Goal: Task Accomplishment & Management: Use online tool/utility

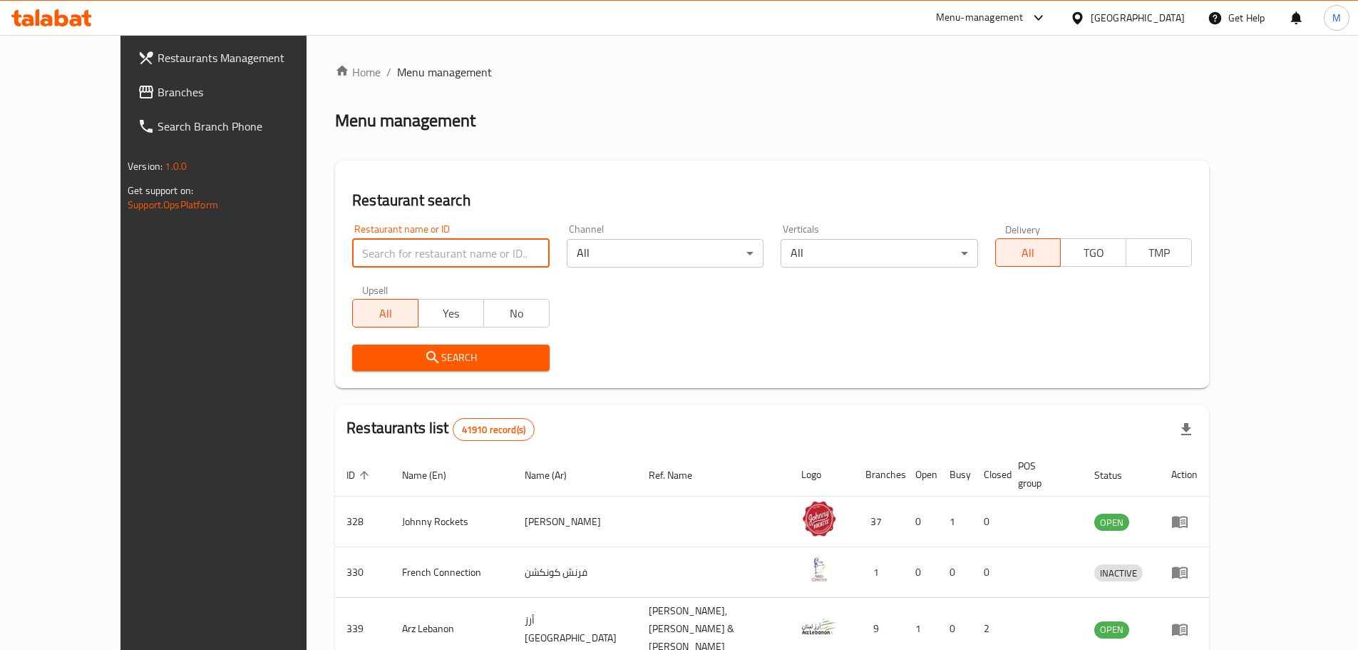
click at [396, 250] on input "search" at bounding box center [450, 253] width 197 height 29
paste input "644798"
type input "644798"
click button "Search" at bounding box center [450, 357] width 197 height 26
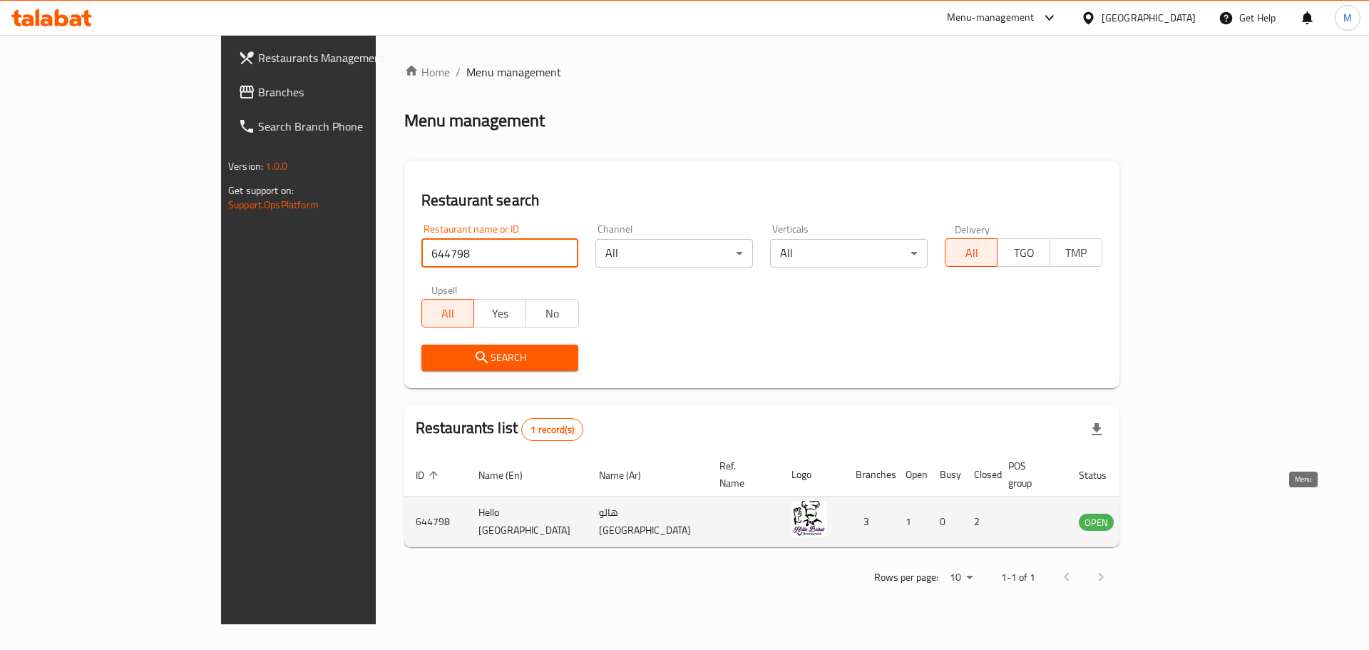
click at [1171, 513] on icon "enhanced table" at bounding box center [1162, 521] width 17 height 17
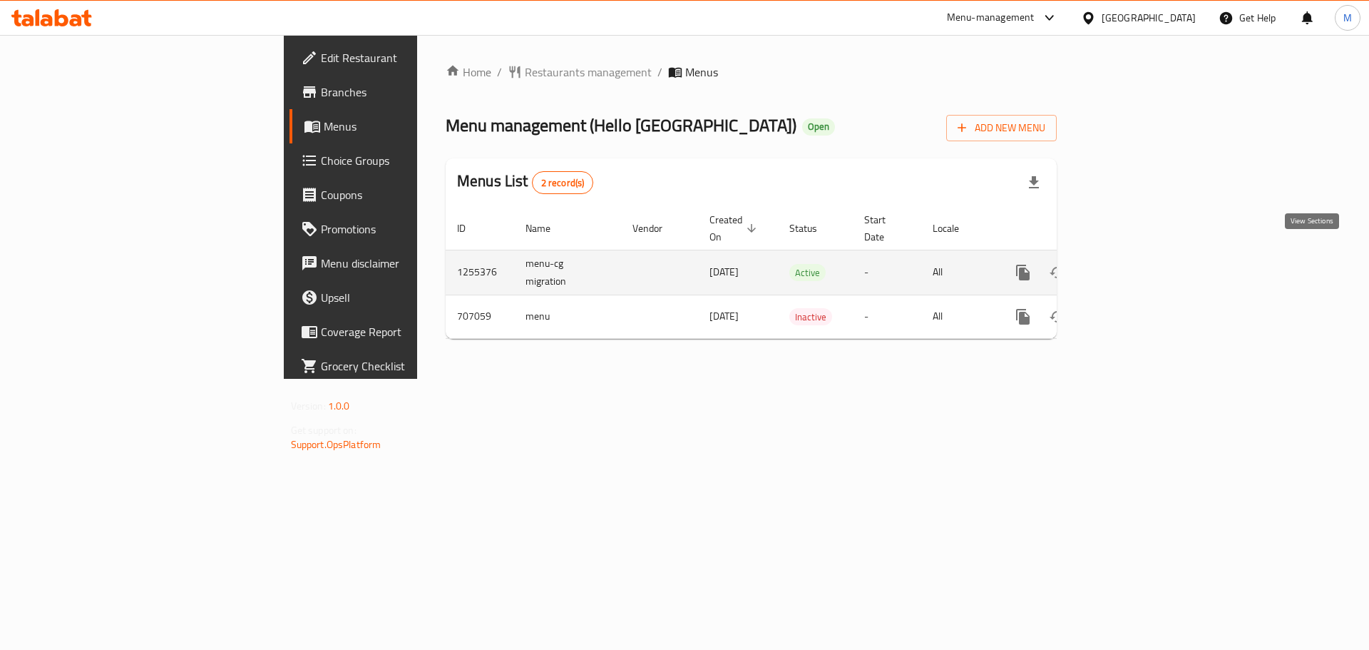
click at [1132, 266] on icon "enhanced table" at bounding box center [1126, 272] width 13 height 13
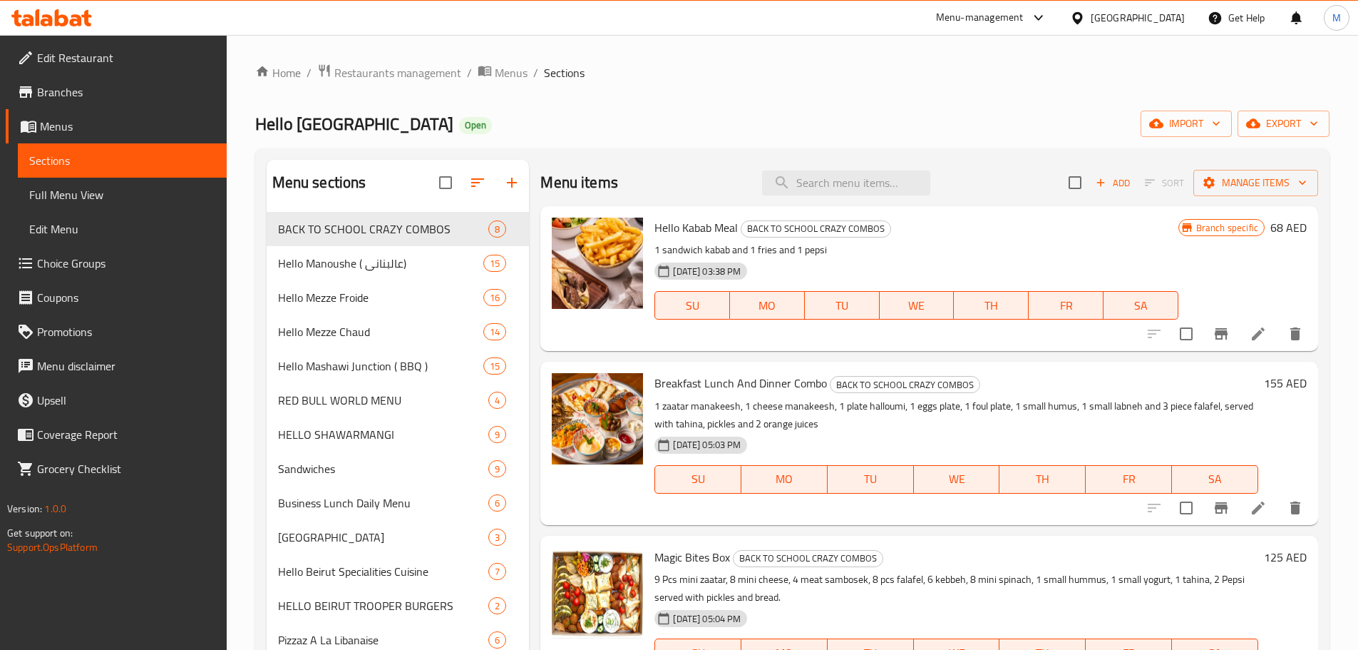
click at [118, 202] on span "Full Menu View" at bounding box center [122, 194] width 186 height 17
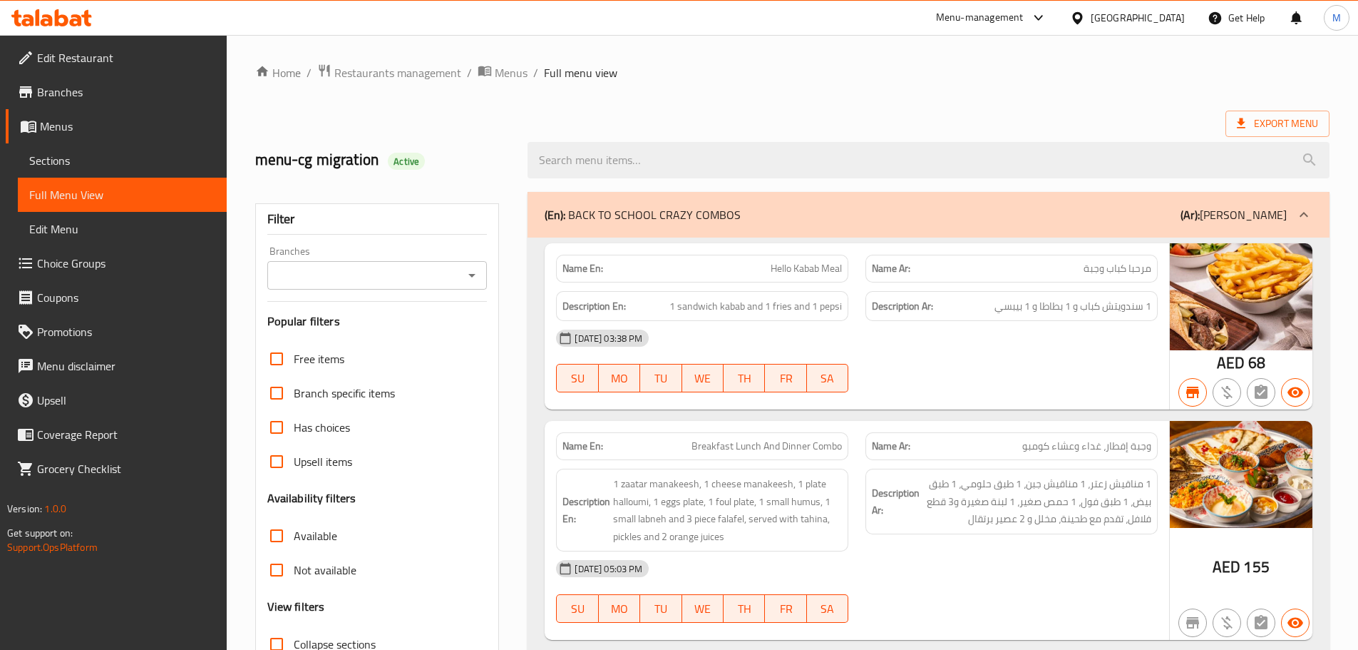
drag, startPoint x: 1203, startPoint y: 0, endPoint x: 868, endPoint y: 116, distance: 354.5
click at [868, 116] on div "Export Menu" at bounding box center [792, 124] width 1075 height 26
click at [78, 164] on span "Sections" at bounding box center [122, 160] width 186 height 17
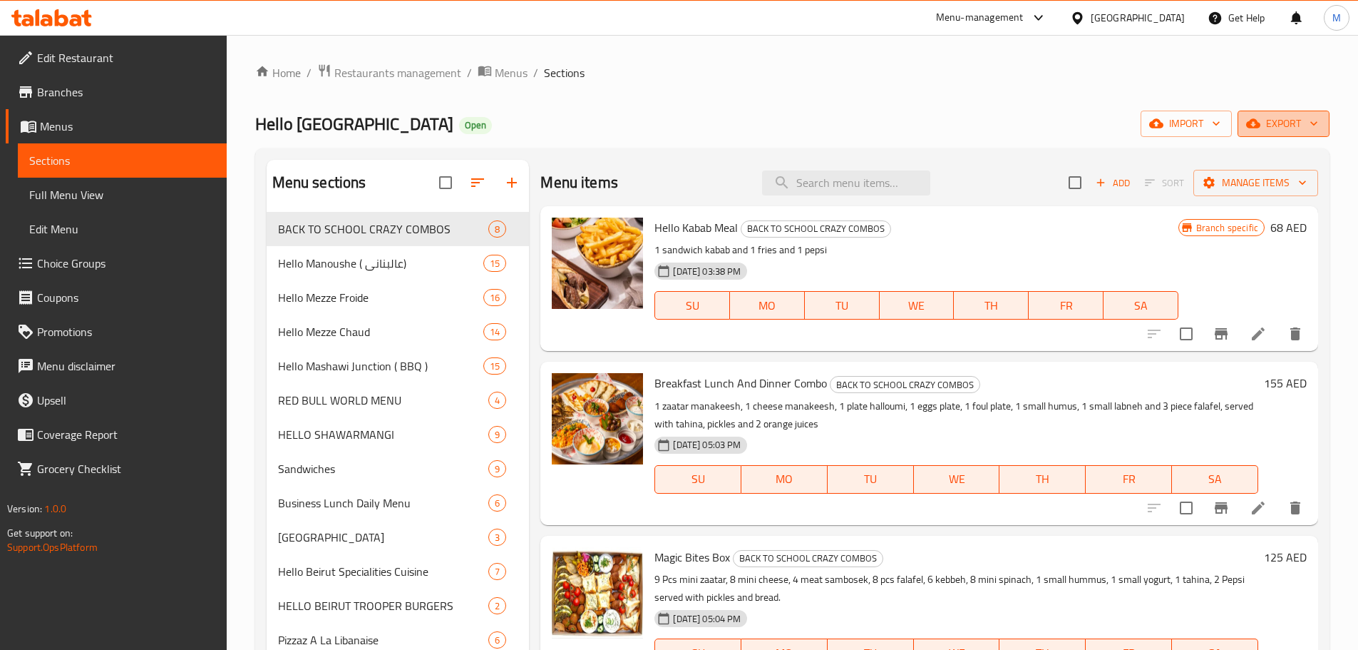
click at [1292, 121] on span "export" at bounding box center [1283, 124] width 69 height 18
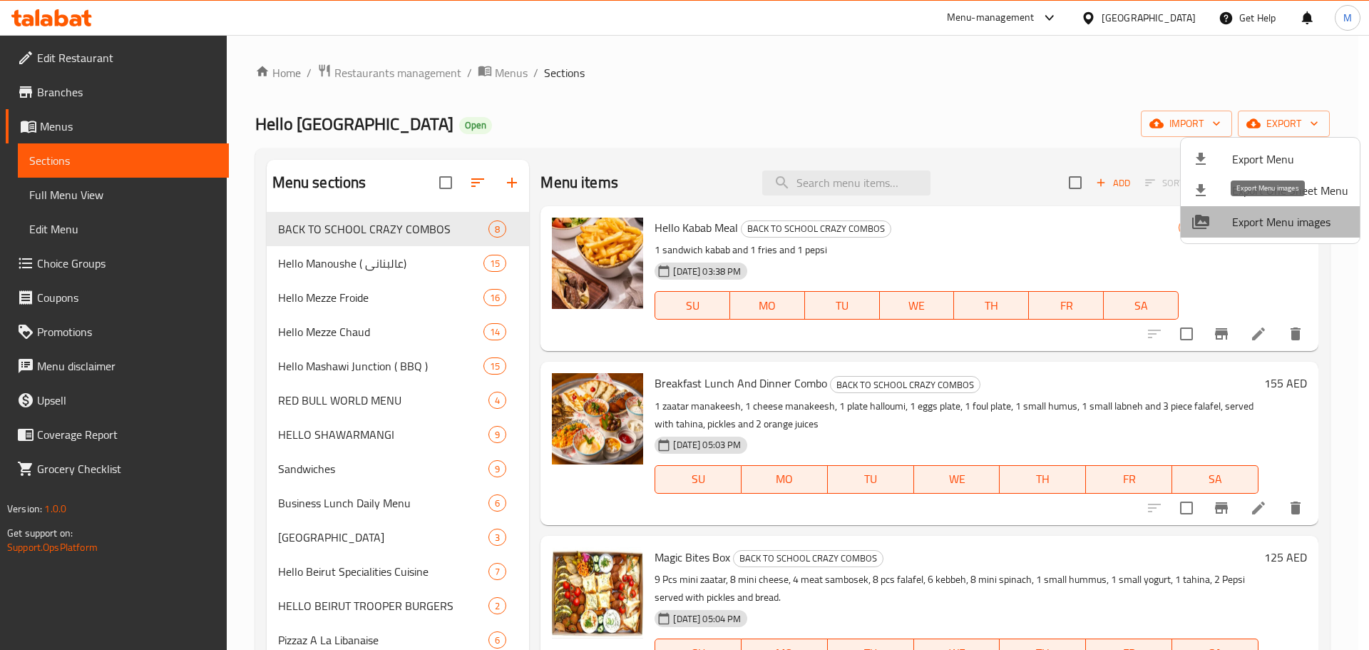
click at [1274, 226] on span "Export Menu images" at bounding box center [1290, 221] width 116 height 17
